Goal: Navigation & Orientation: Find specific page/section

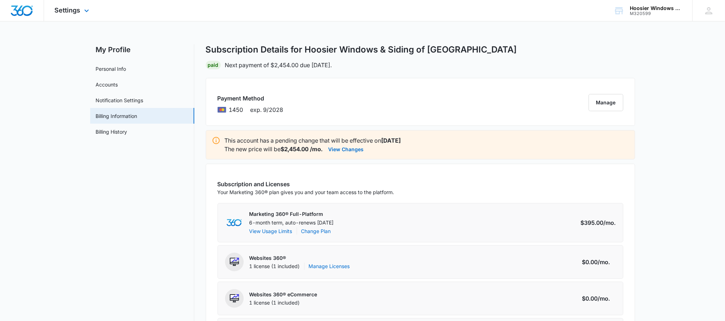
click at [0, 13] on div at bounding box center [22, 10] width 44 height 21
click at [13, 9] on img "Dashboard" at bounding box center [21, 10] width 23 height 11
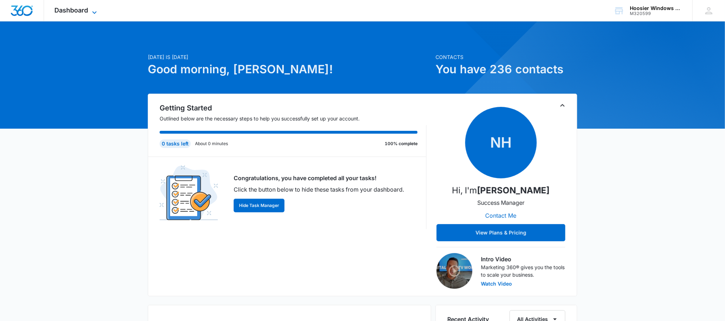
click at [91, 10] on icon at bounding box center [94, 12] width 9 height 9
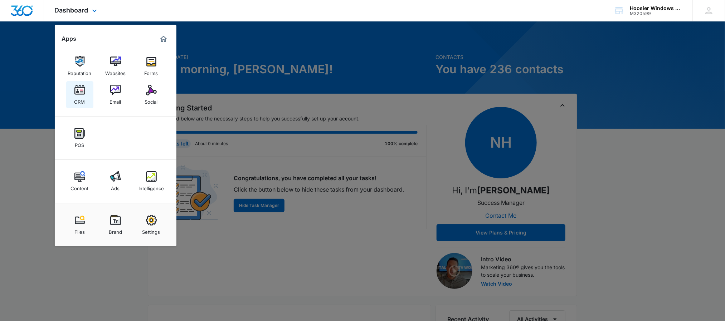
click at [83, 97] on div "CRM" at bounding box center [79, 99] width 11 height 9
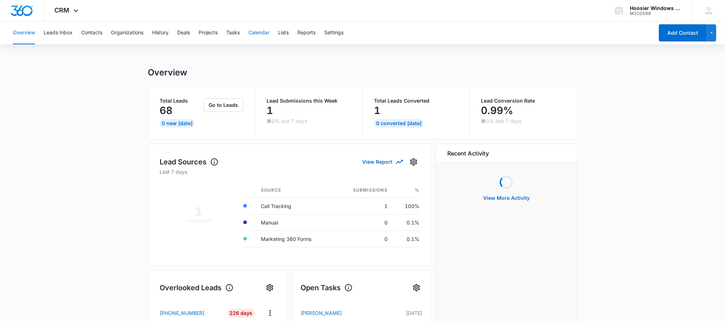
click at [263, 32] on button "Calendar" at bounding box center [258, 32] width 21 height 23
